Goal: Register for event/course

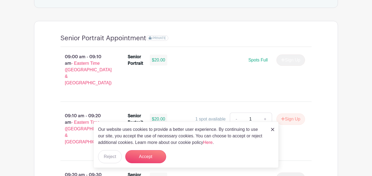
scroll to position [364, 0]
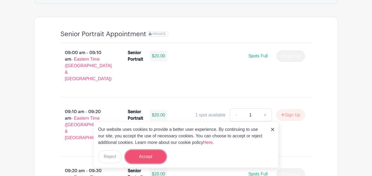
click at [144, 160] on button "Accept" at bounding box center [145, 156] width 41 height 13
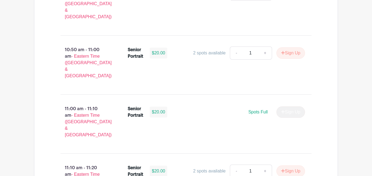
scroll to position [1018, 0]
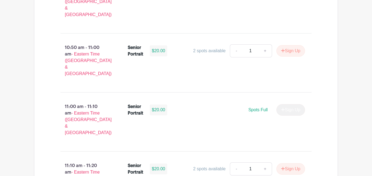
type input "1"
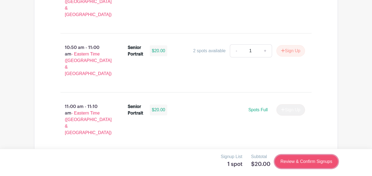
click at [307, 162] on link "Review & Confirm Signups" at bounding box center [305, 161] width 63 height 13
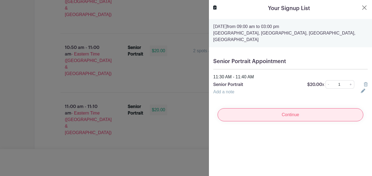
click at [302, 116] on input "Continue" at bounding box center [290, 114] width 146 height 13
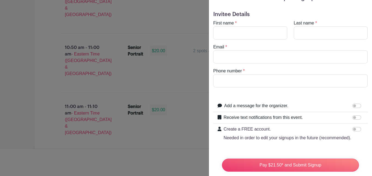
scroll to position [0, 0]
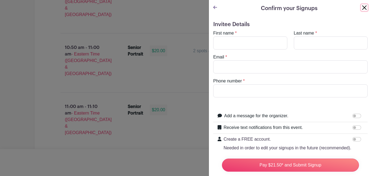
click at [366, 9] on button "Close" at bounding box center [364, 7] width 7 height 7
